Goal: Information Seeking & Learning: Learn about a topic

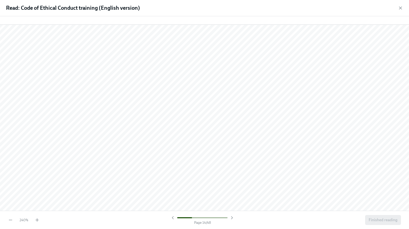
scroll to position [4814, 0]
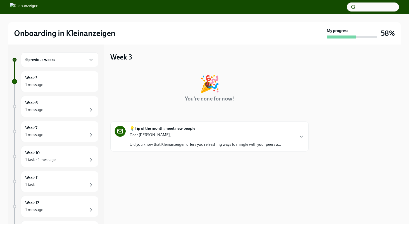
click at [49, 63] on div "6 previous weeks" at bounding box center [59, 60] width 77 height 15
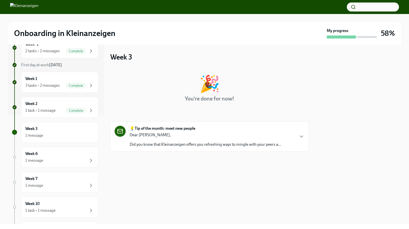
scroll to position [115, 0]
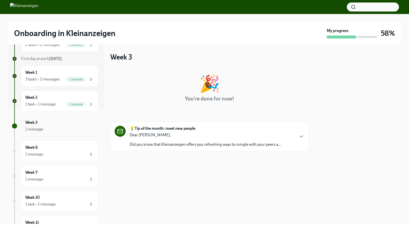
click at [56, 125] on div "Week 3 1 message" at bounding box center [59, 126] width 69 height 13
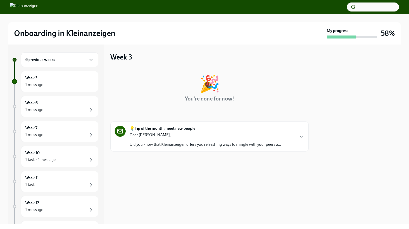
click at [82, 64] on div "6 previous weeks" at bounding box center [59, 60] width 77 height 15
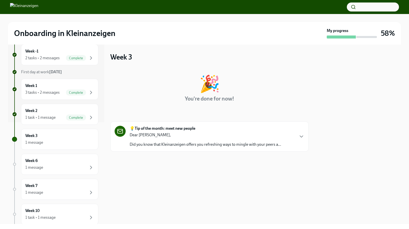
scroll to position [127, 0]
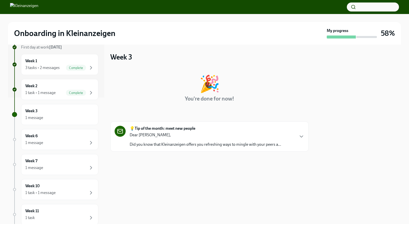
click at [216, 131] on div "💡Tip of the month: meet new people Dear [PERSON_NAME], Did you know that Kleina…" at bounding box center [204, 137] width 151 height 22
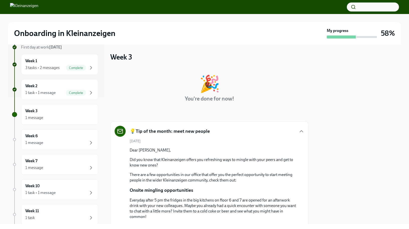
scroll to position [61, 0]
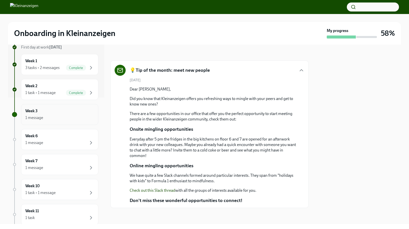
click at [76, 116] on div "1 message" at bounding box center [59, 118] width 69 height 6
click at [77, 137] on div "Week 6 1 message" at bounding box center [59, 139] width 69 height 13
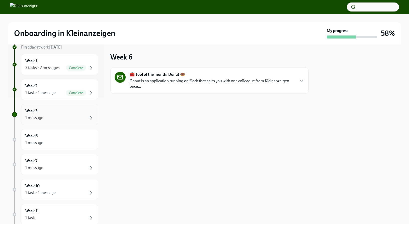
click at [71, 120] on div "1 message" at bounding box center [59, 118] width 69 height 6
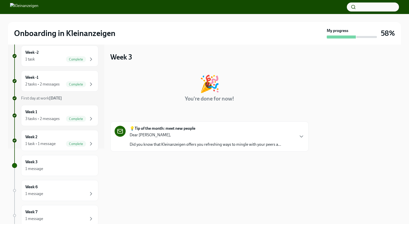
scroll to position [76, 0]
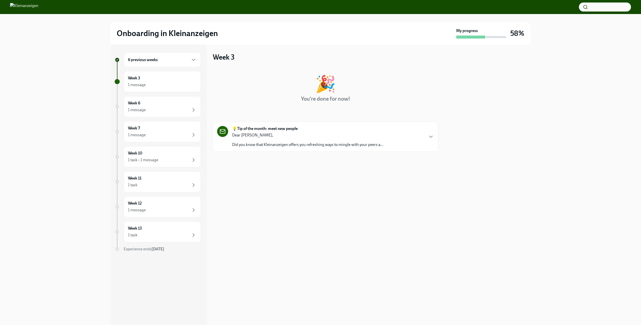
click at [275, 131] on strong "💡Tip of the month: meet new people" at bounding box center [265, 129] width 66 height 6
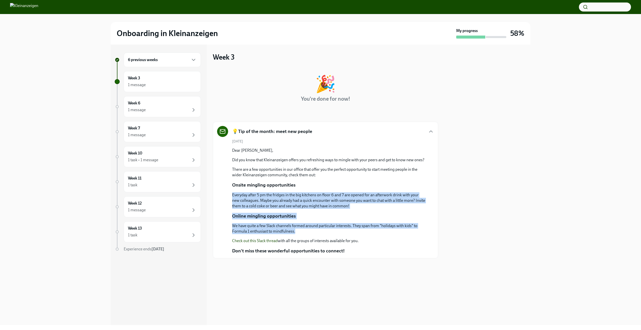
drag, startPoint x: 230, startPoint y: 193, endPoint x: 369, endPoint y: 230, distance: 144.1
click at [369, 230] on div "August 20th Dear Sergei, Did you know that Kleinanzeigen offers you refreshing …" at bounding box center [325, 196] width 217 height 115
click at [369, 230] on p "We have quite a few Slack channels formed around particular interests. They spa…" at bounding box center [329, 228] width 194 height 11
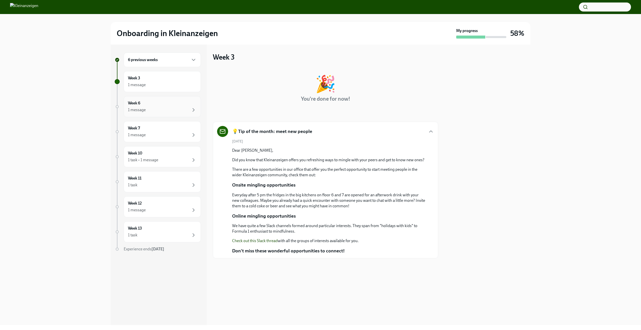
click at [149, 102] on div "Week 6 1 message" at bounding box center [162, 106] width 69 height 13
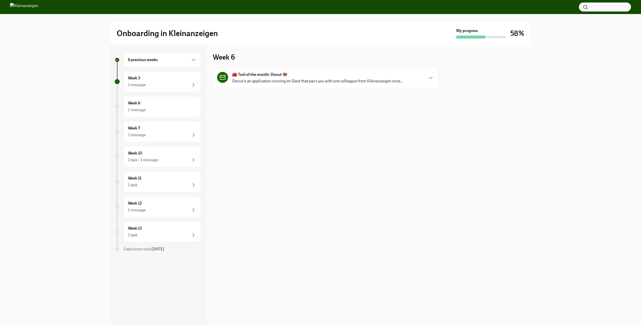
click at [314, 76] on div "🧰 Tool of the month: Donut 🍩 Donut is an application running on Slack that pair…" at bounding box center [317, 78] width 171 height 12
